Goal: Task Accomplishment & Management: Complete application form

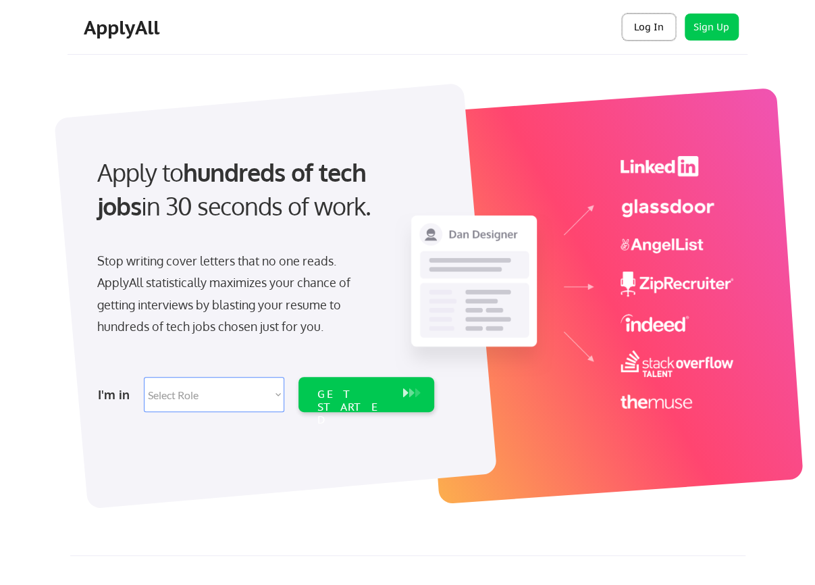
click at [651, 25] on button "Log In" at bounding box center [649, 27] width 54 height 27
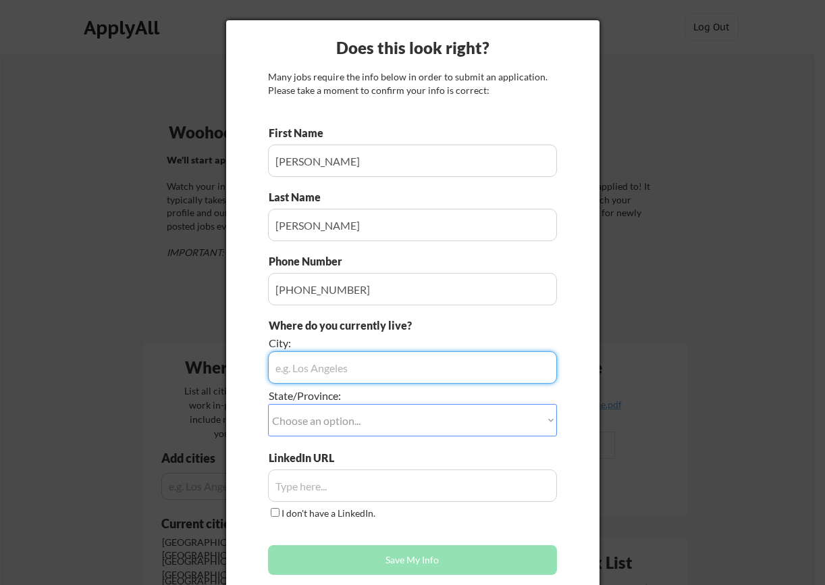
click at [498, 368] on input "input" at bounding box center [412, 367] width 289 height 32
type input "[GEOGRAPHIC_DATA]"
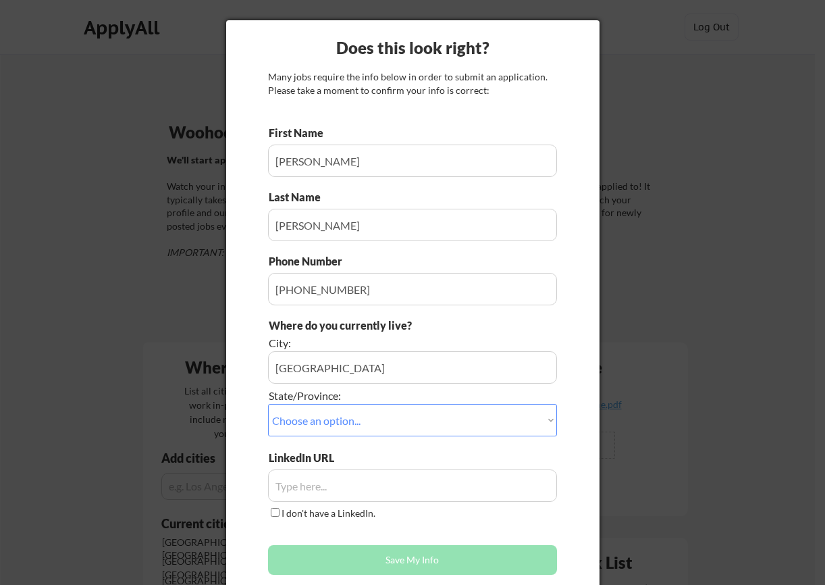
click at [550, 415] on select "Choose an option... Other/Not Applicable [US_STATE] [US_STATE] [GEOGRAPHIC_DATA…" at bounding box center [412, 420] width 289 height 32
select select ""[US_STATE]""
click at [268, 404] on select "Choose an option... Other/Not Applicable [US_STATE] [US_STATE] [GEOGRAPHIC_DATA…" at bounding box center [412, 420] width 289 height 32
click at [362, 486] on input "input" at bounding box center [412, 485] width 289 height 32
click at [391, 487] on input "input" at bounding box center [412, 485] width 289 height 32
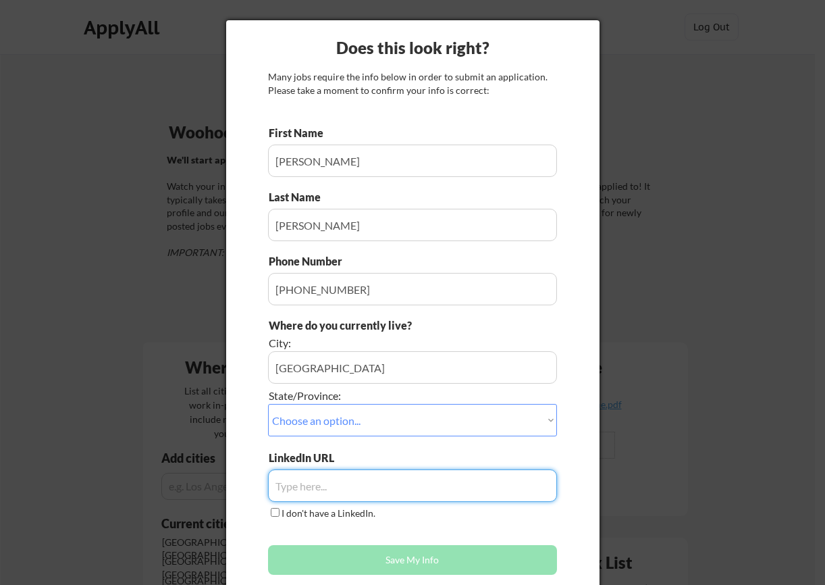
paste input "[URL][DOMAIN_NAME][PERSON_NAME]"
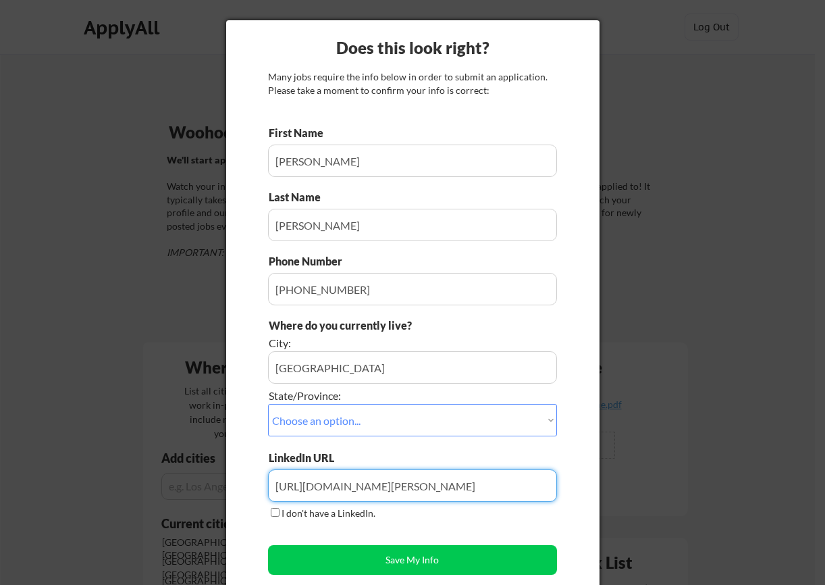
type input "[URL][DOMAIN_NAME][PERSON_NAME]"
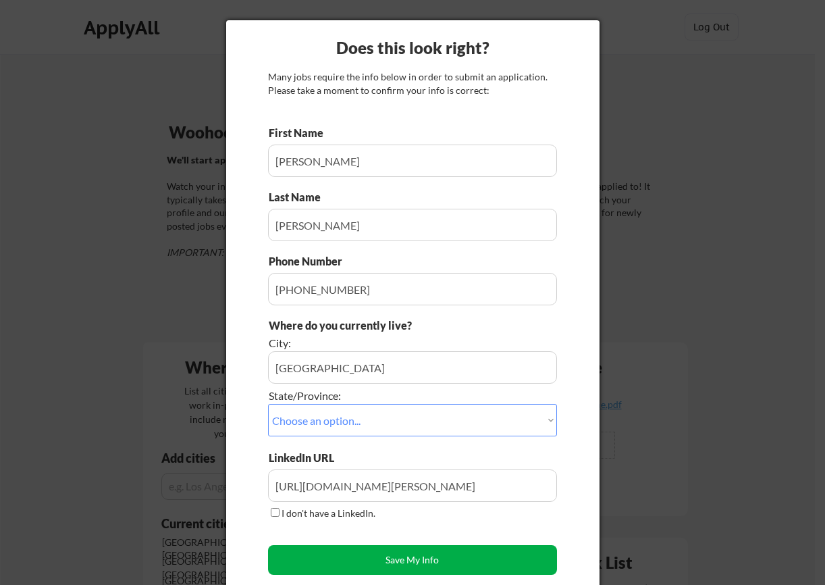
click at [424, 557] on button "Save My Info" at bounding box center [412, 560] width 289 height 30
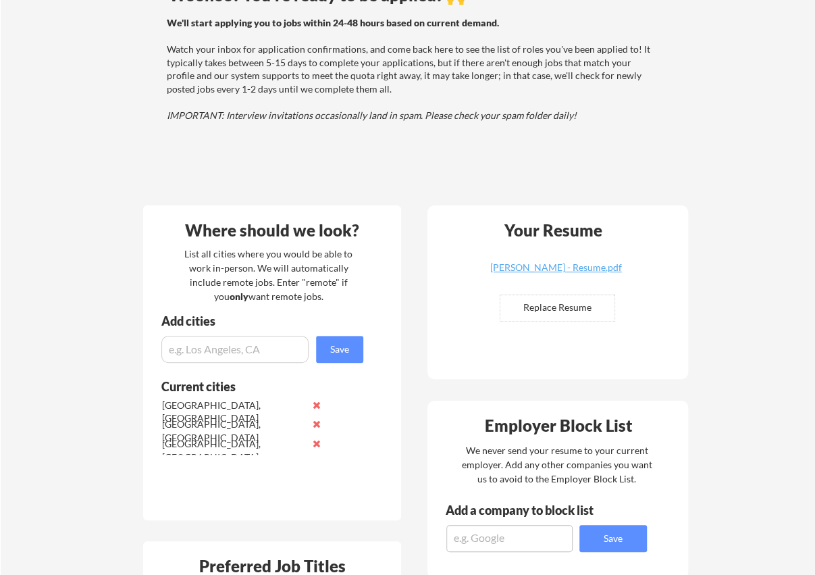
scroll to position [203, 0]
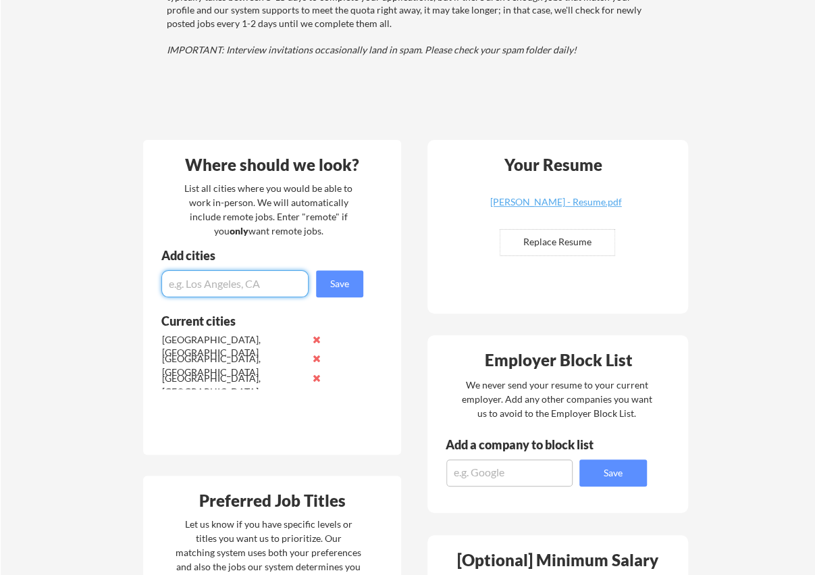
click at [250, 288] on input "input" at bounding box center [234, 283] width 147 height 27
type input "Brockton, [GEOGRAPHIC_DATA]"
click at [331, 284] on button "Save" at bounding box center [339, 283] width 47 height 27
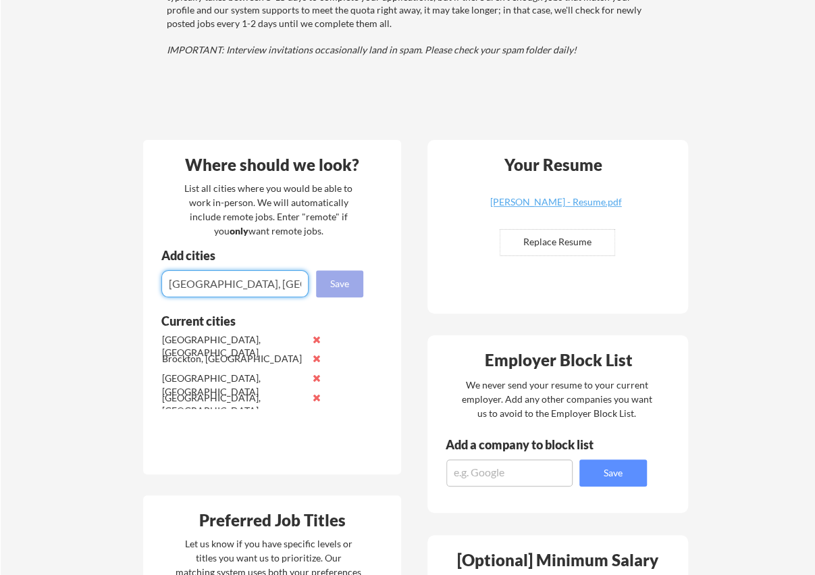
type input "[GEOGRAPHIC_DATA], [GEOGRAPHIC_DATA]"
click at [331, 284] on button "Save" at bounding box center [339, 283] width 47 height 27
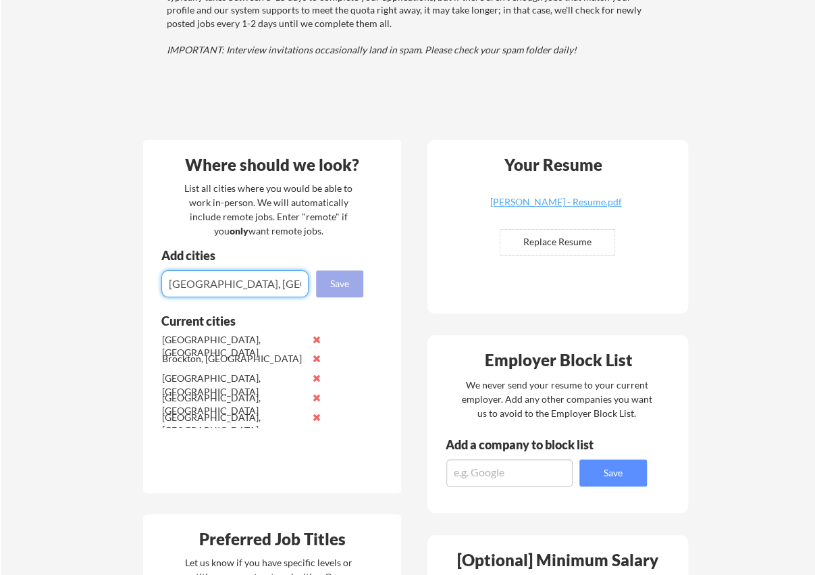
type input "[GEOGRAPHIC_DATA], [GEOGRAPHIC_DATA]"
click at [328, 283] on button "Save" at bounding box center [339, 283] width 47 height 27
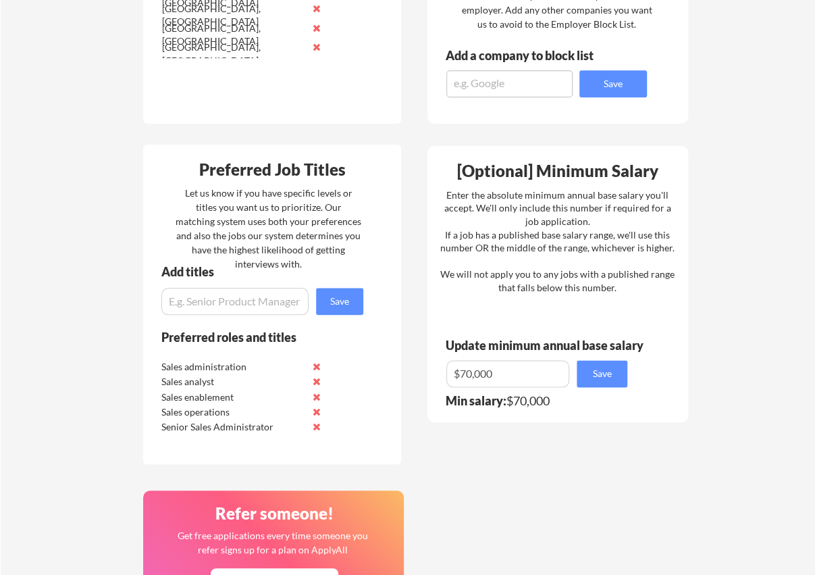
scroll to position [608, 0]
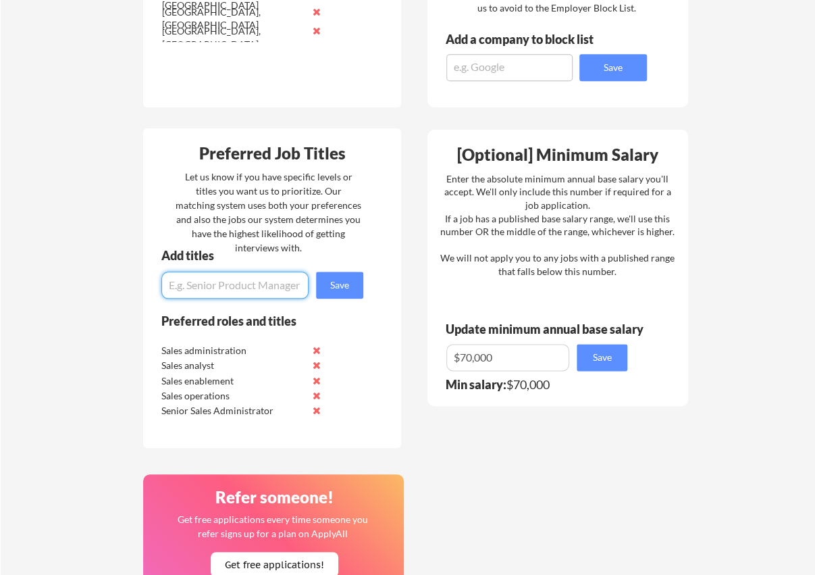
click at [265, 288] on input "input" at bounding box center [234, 285] width 147 height 27
type input "Data Analyst"
click at [347, 282] on button "Save" at bounding box center [339, 285] width 47 height 27
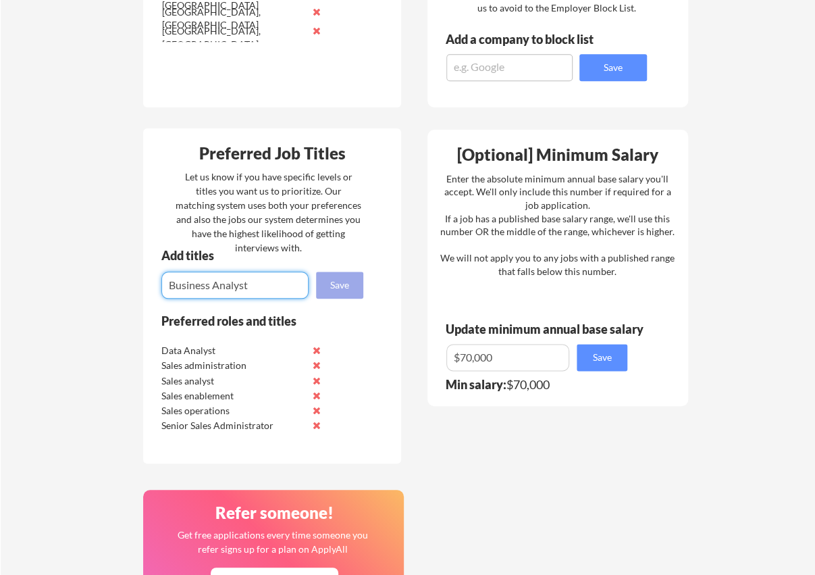
type input "Business Analyst"
click at [354, 286] on button "Save" at bounding box center [339, 285] width 47 height 27
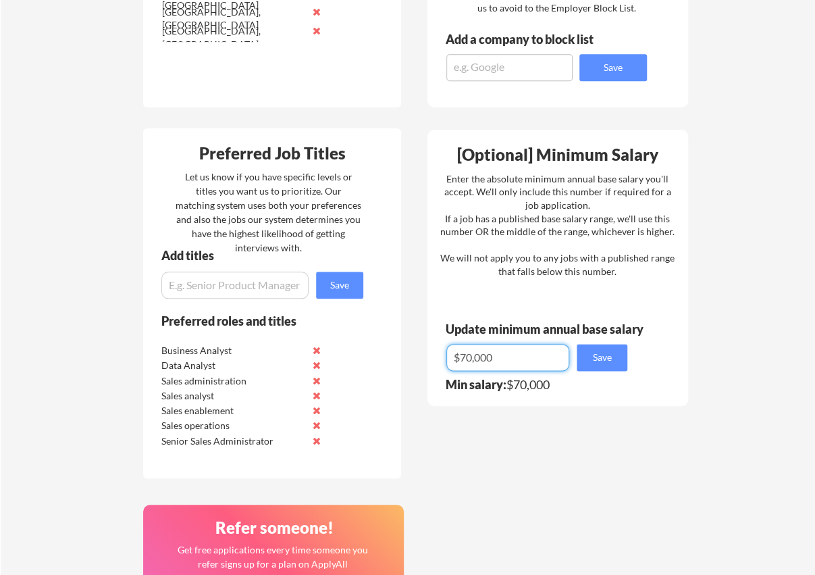
drag, startPoint x: 539, startPoint y: 359, endPoint x: 409, endPoint y: 355, distance: 130.4
click at [409, 355] on div "Where should we look? List all cities where you would be able to work in-person…" at bounding box center [416, 293] width 568 height 1141
type input "$75,000"
click at [602, 356] on button "Save" at bounding box center [602, 357] width 51 height 27
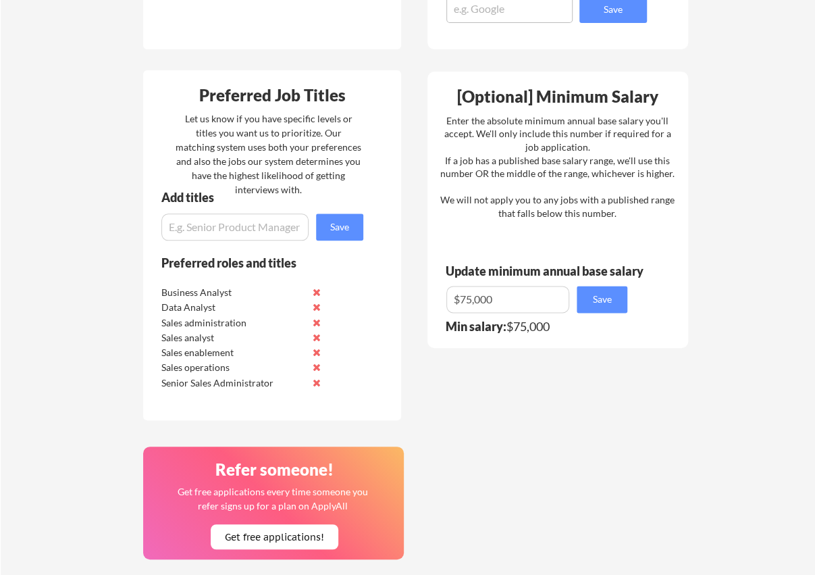
scroll to position [878, 0]
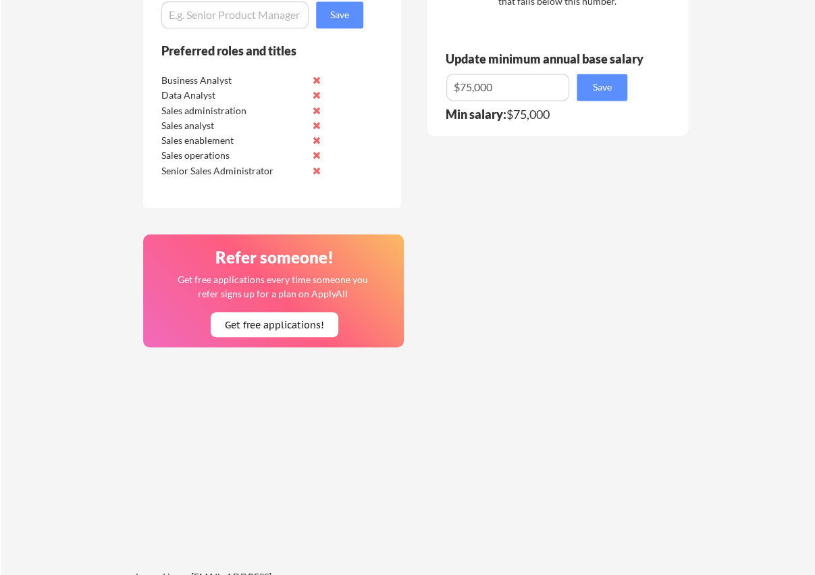
click at [218, 16] on input "input" at bounding box center [234, 14] width 147 height 27
type input "Sales Operations"
click at [334, 18] on button "Save" at bounding box center [339, 14] width 47 height 27
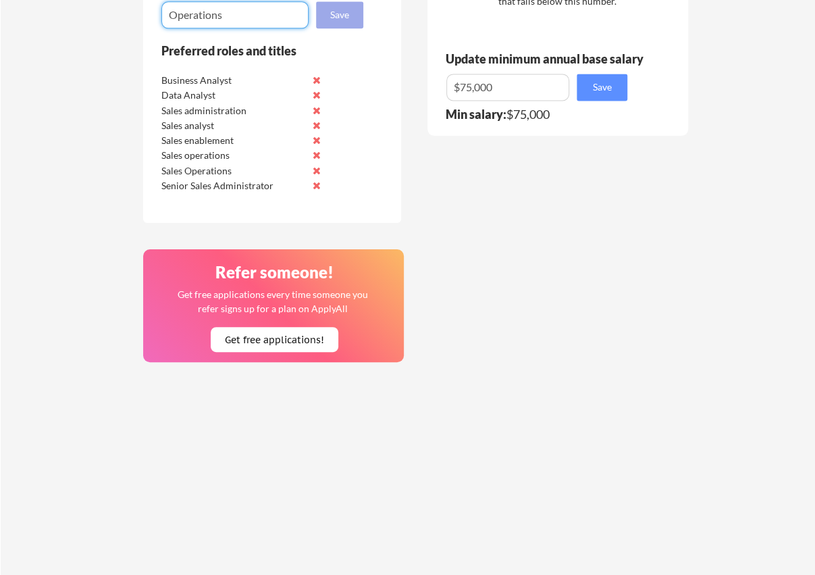
type input "Operations"
click at [334, 18] on button "Save" at bounding box center [339, 14] width 47 height 27
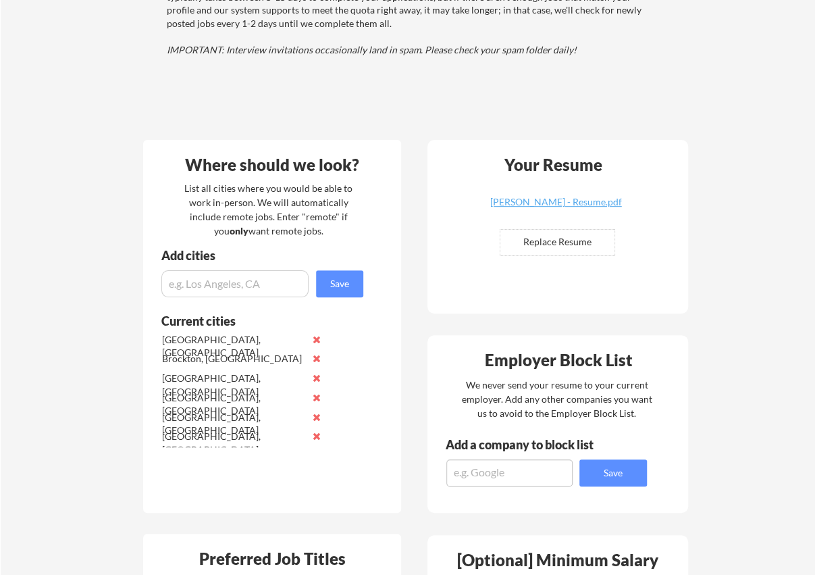
scroll to position [0, 0]
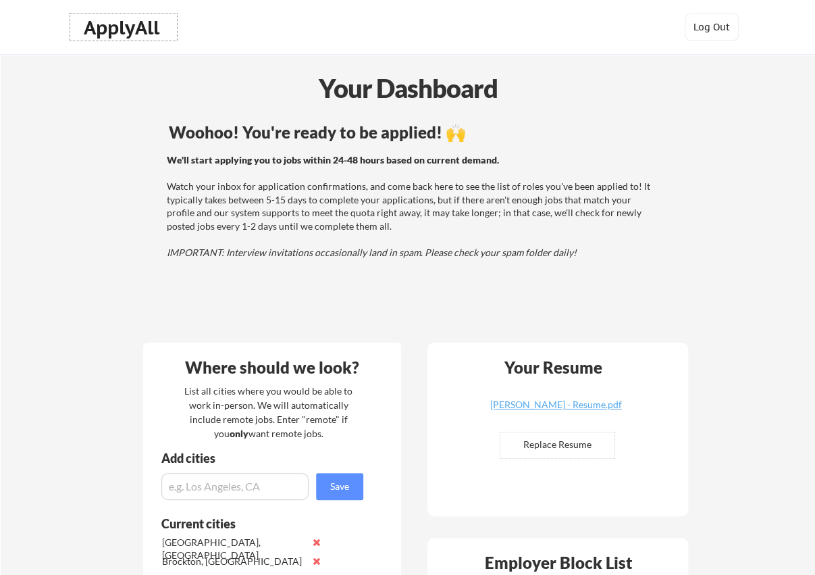
click at [101, 22] on div "ApplyAll" at bounding box center [124, 27] width 80 height 23
click at [109, 33] on div "ApplyAll" at bounding box center [124, 27] width 80 height 23
click at [372, 173] on div "We'll start applying you to jobs within 24-48 hours based on current demand. Wa…" at bounding box center [410, 206] width 487 height 106
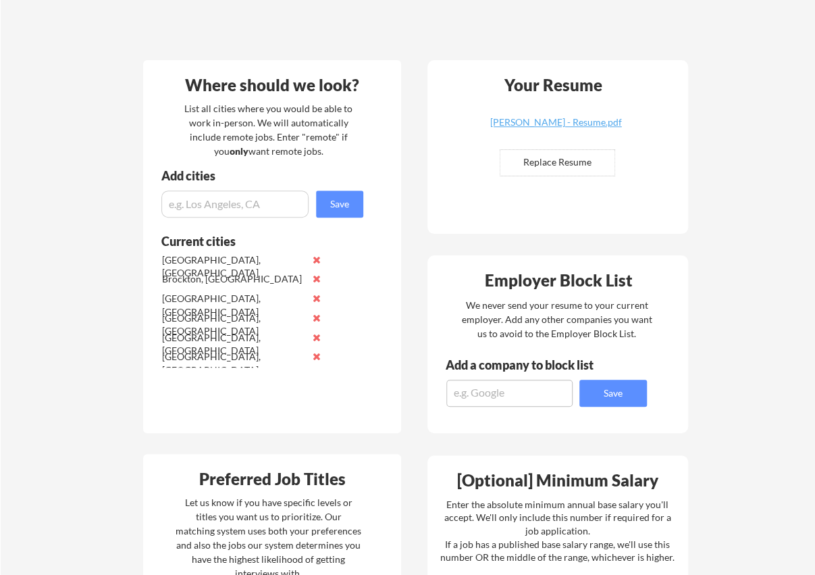
scroll to position [405, 0]
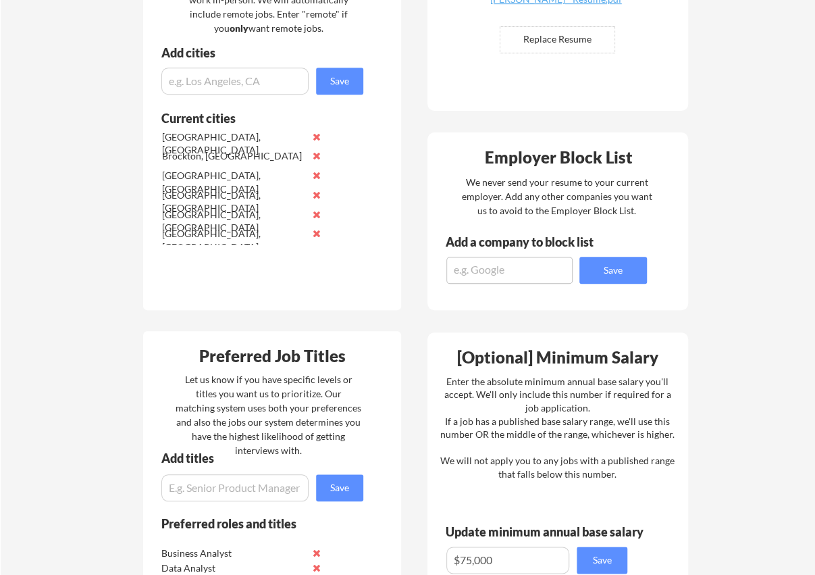
click at [240, 84] on input "input" at bounding box center [234, 81] width 147 height 27
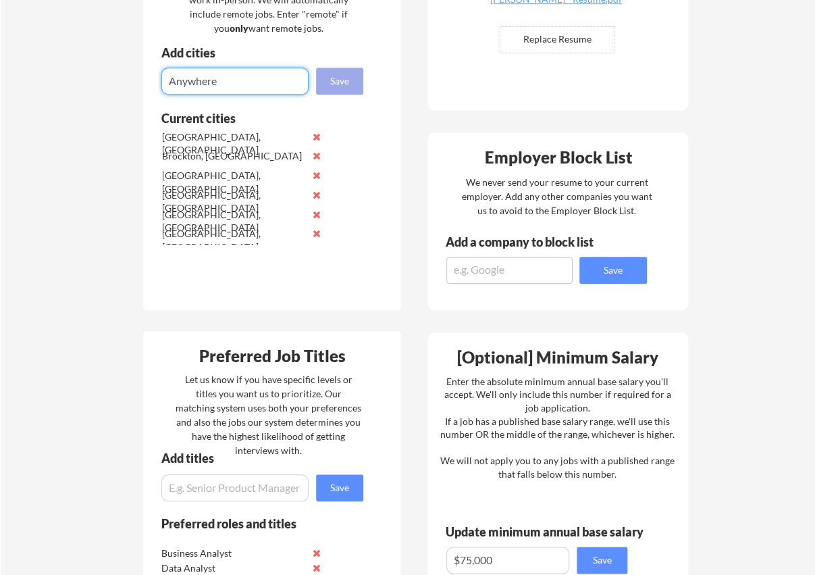
type input "Anywhere"
click at [339, 83] on button "Save" at bounding box center [339, 81] width 47 height 27
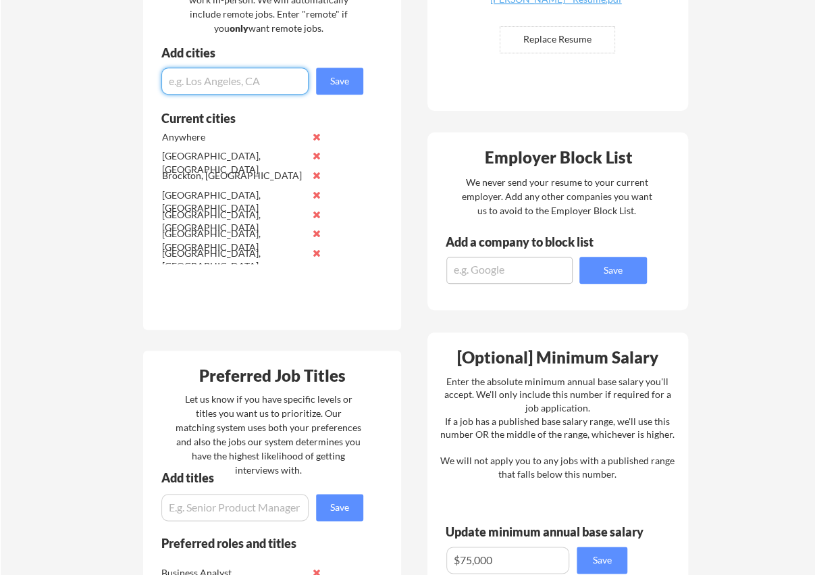
click at [313, 135] on button at bounding box center [316, 137] width 10 height 10
